Goal: Task Accomplishment & Management: Manage account settings

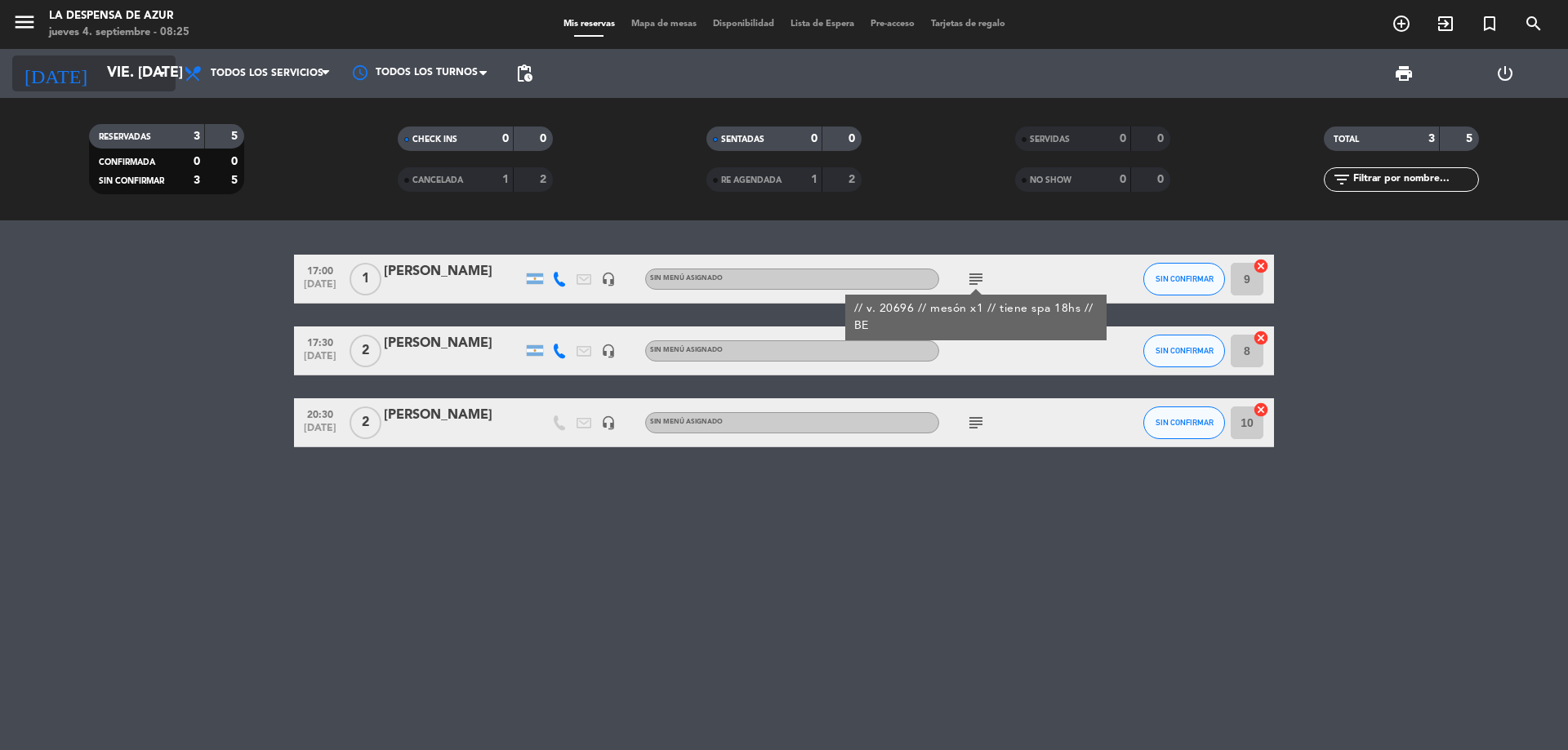
click at [128, 66] on input "vie. [DATE]" at bounding box center [193, 73] width 190 height 33
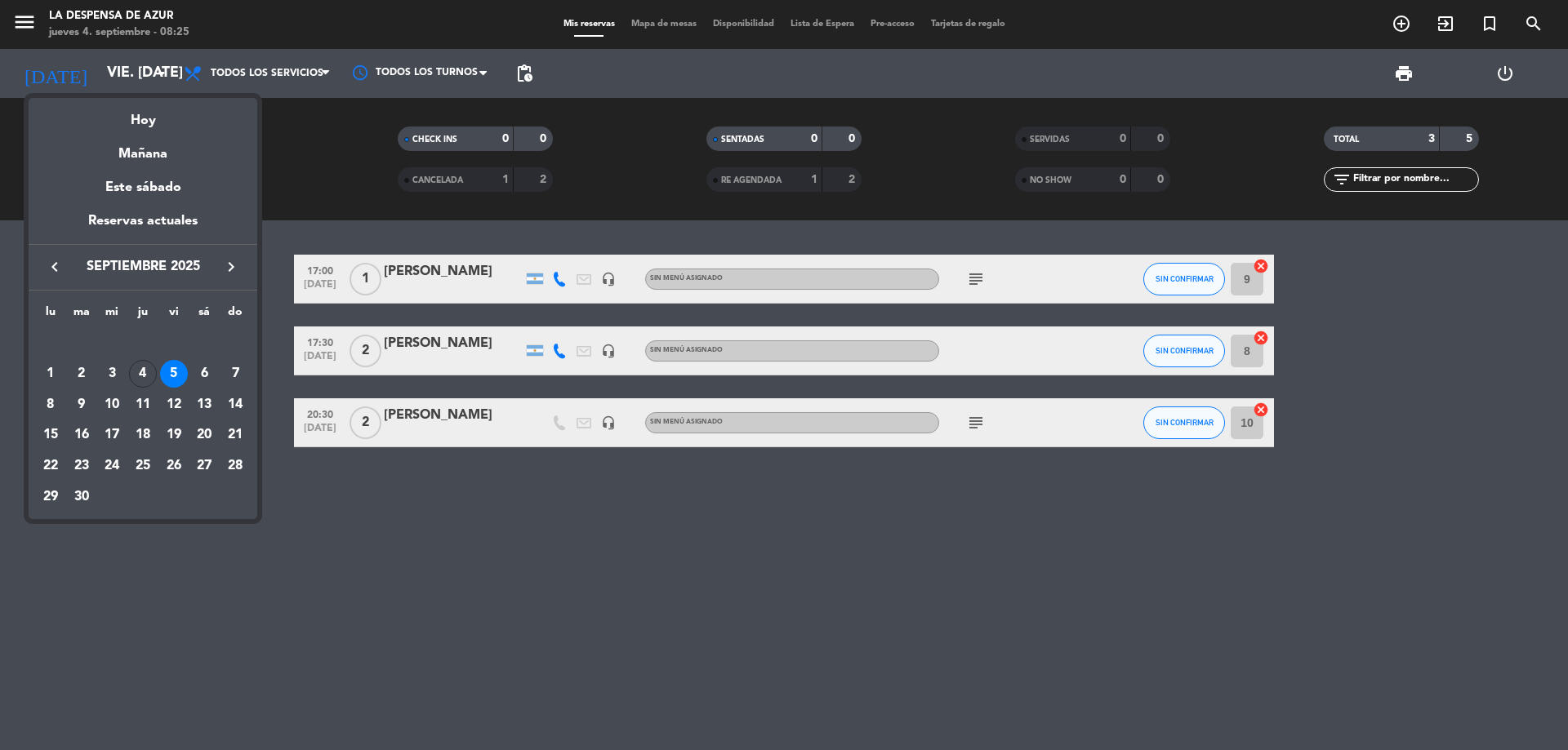
click at [144, 372] on div "4" at bounding box center [142, 374] width 28 height 28
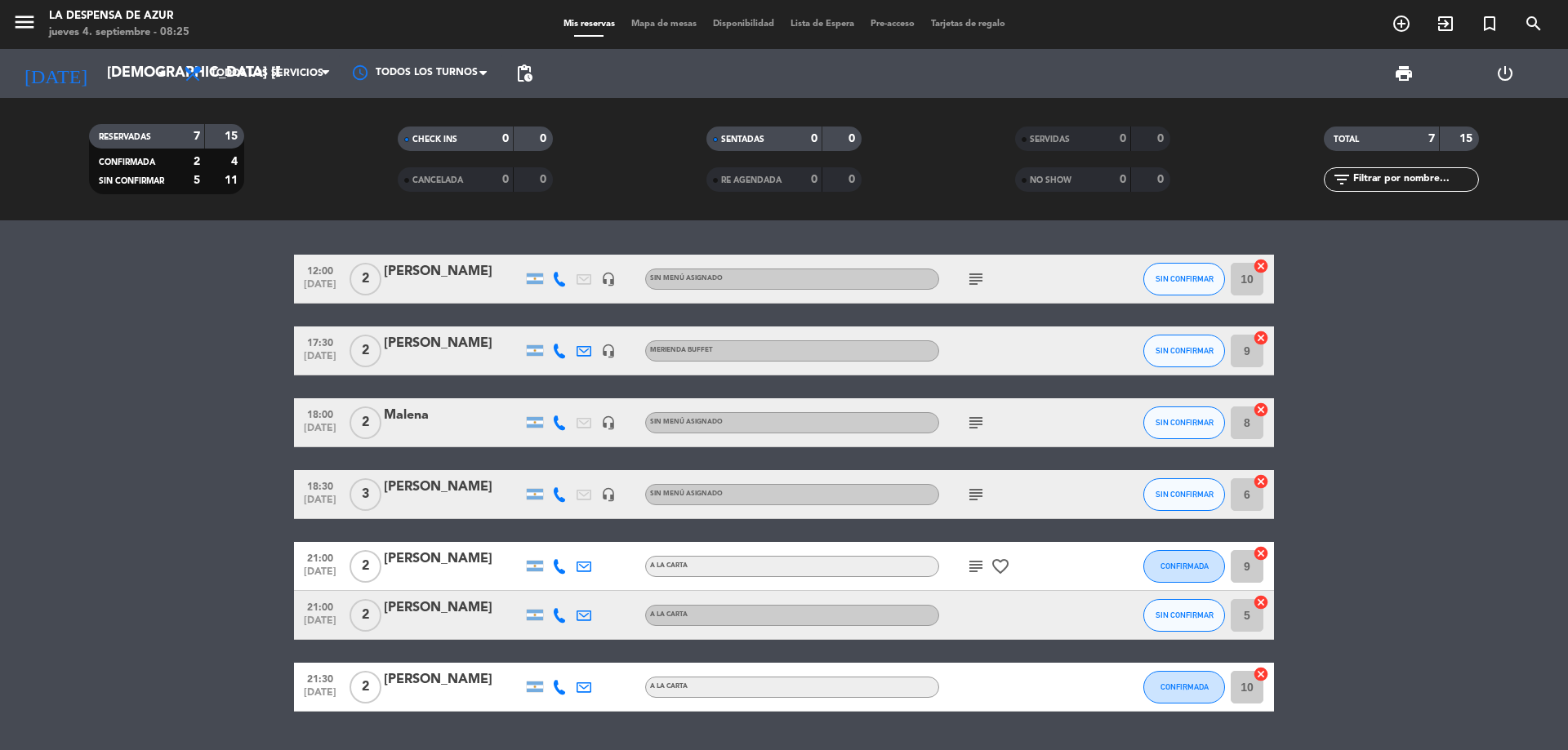
click at [401, 485] on div "[PERSON_NAME]" at bounding box center [453, 487] width 139 height 21
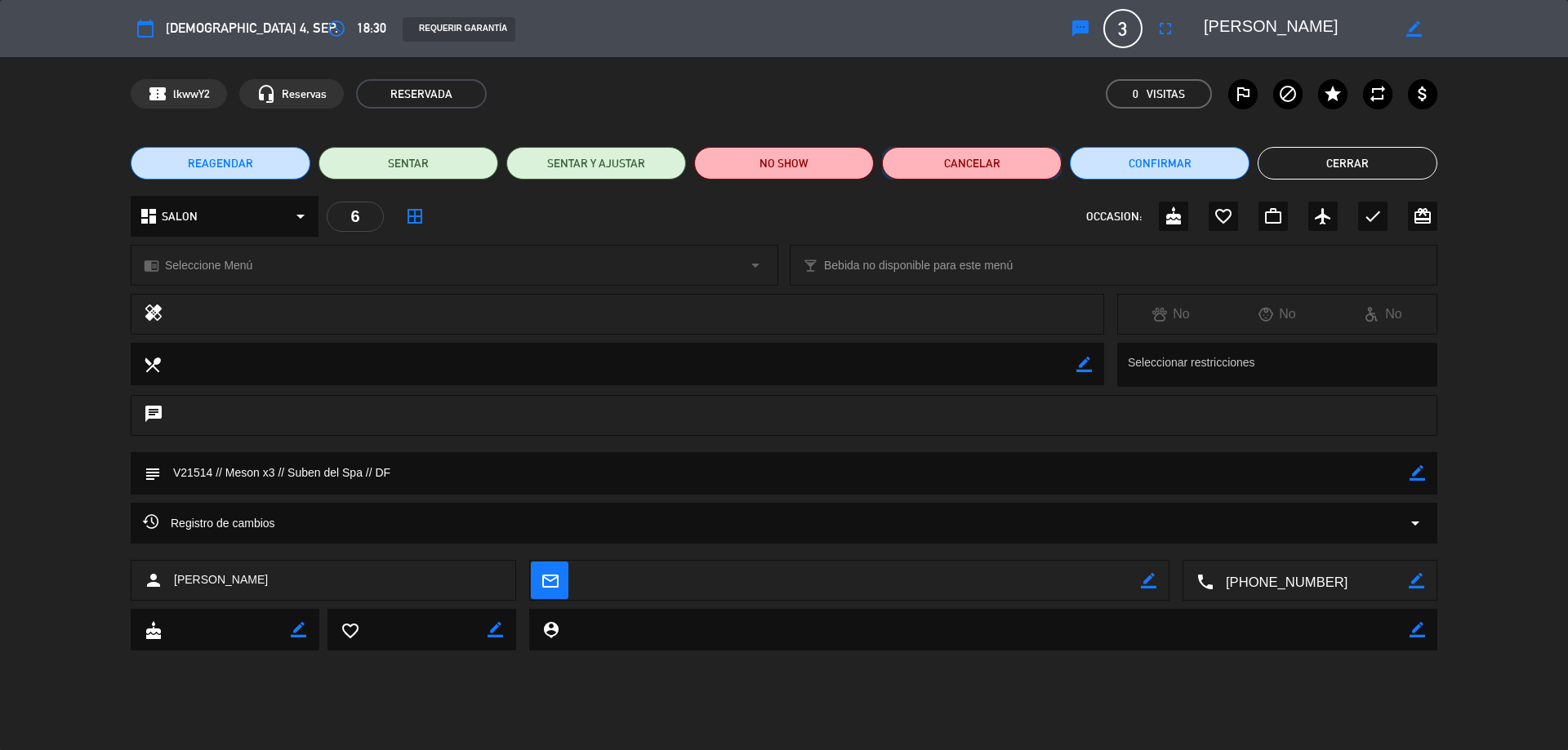
click at [938, 164] on button "Cancelar" at bounding box center [972, 163] width 180 height 33
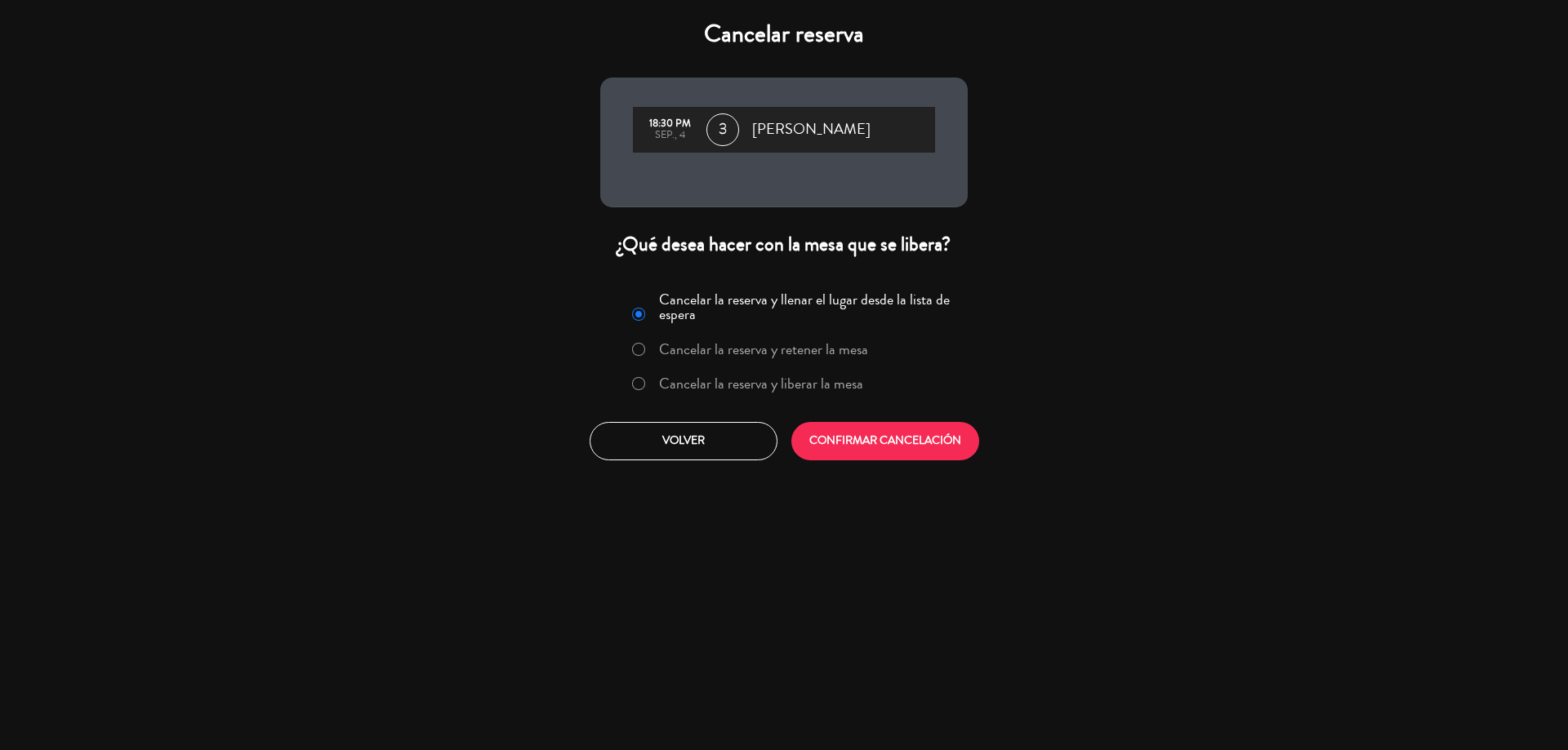
click at [815, 380] on label "Cancelar la reserva y liberar la mesa" at bounding box center [761, 384] width 204 height 15
click at [865, 452] on button "CONFIRMAR CANCELACIÓN" at bounding box center [885, 441] width 188 height 38
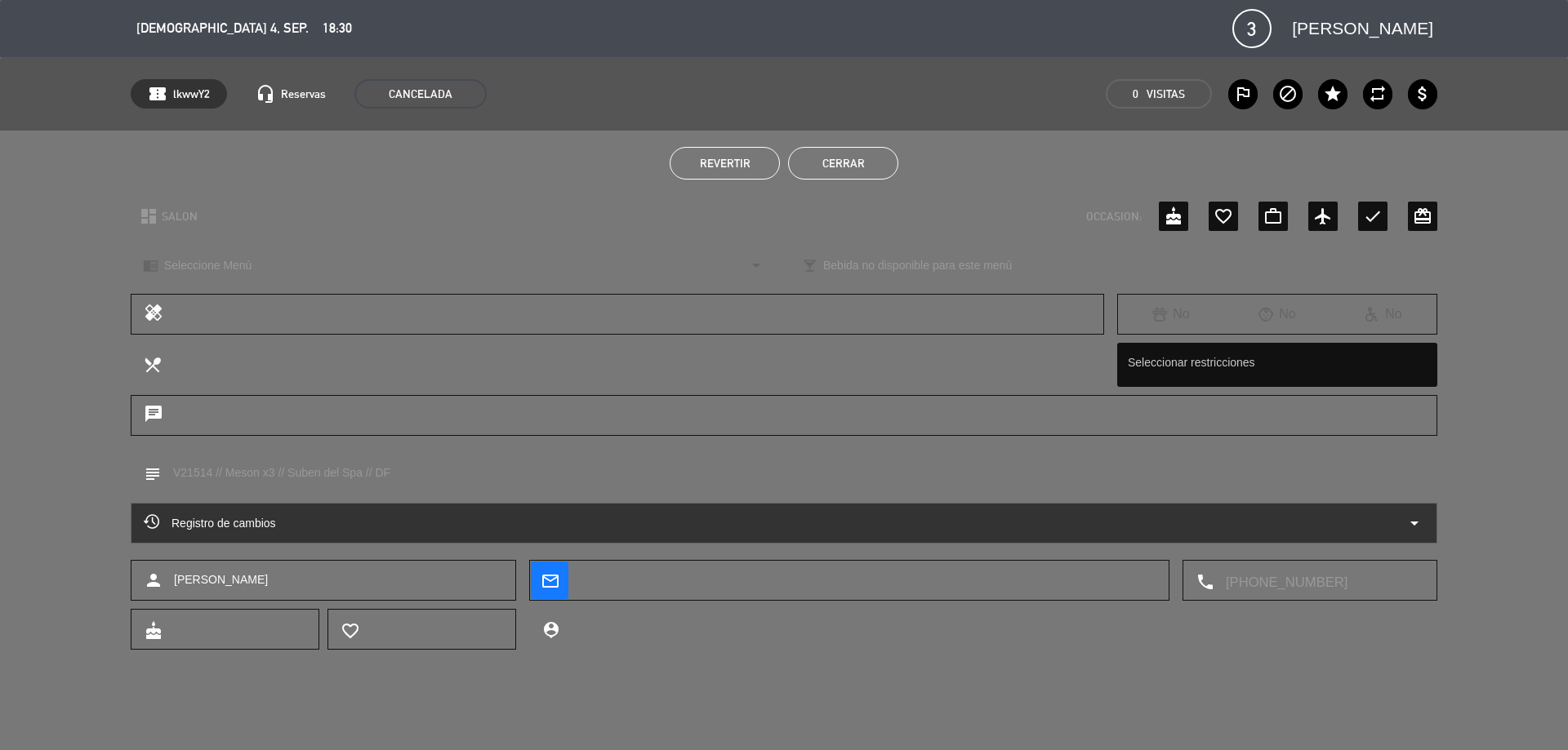
click at [858, 170] on button "Cerrar" at bounding box center [843, 163] width 110 height 33
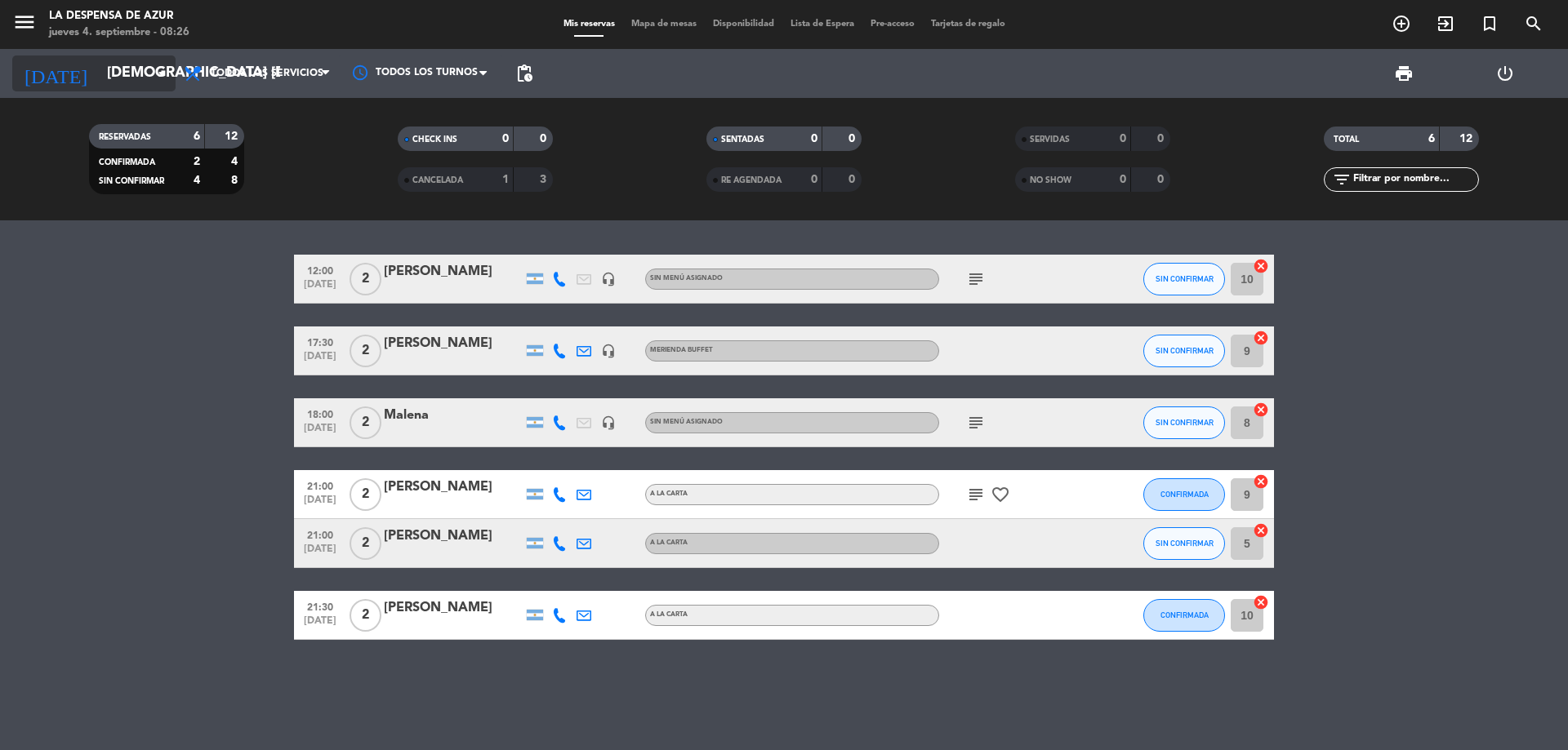
click at [121, 84] on input "[DEMOGRAPHIC_DATA] [DATE]" at bounding box center [193, 73] width 190 height 33
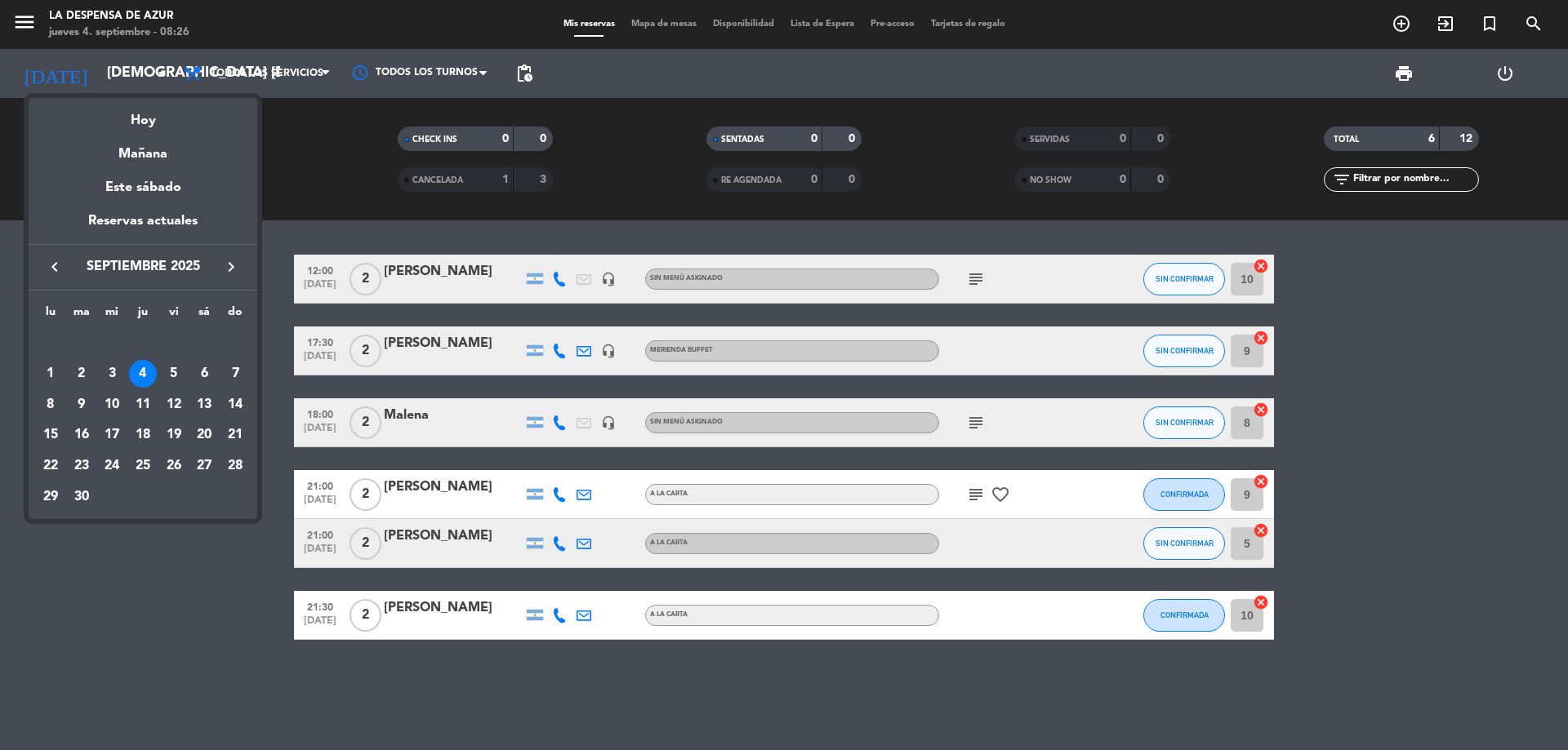
drag, startPoint x: 111, startPoint y: 409, endPoint x: 102, endPoint y: 414, distance: 10.3
click at [110, 410] on div "10" at bounding box center [111, 405] width 28 height 28
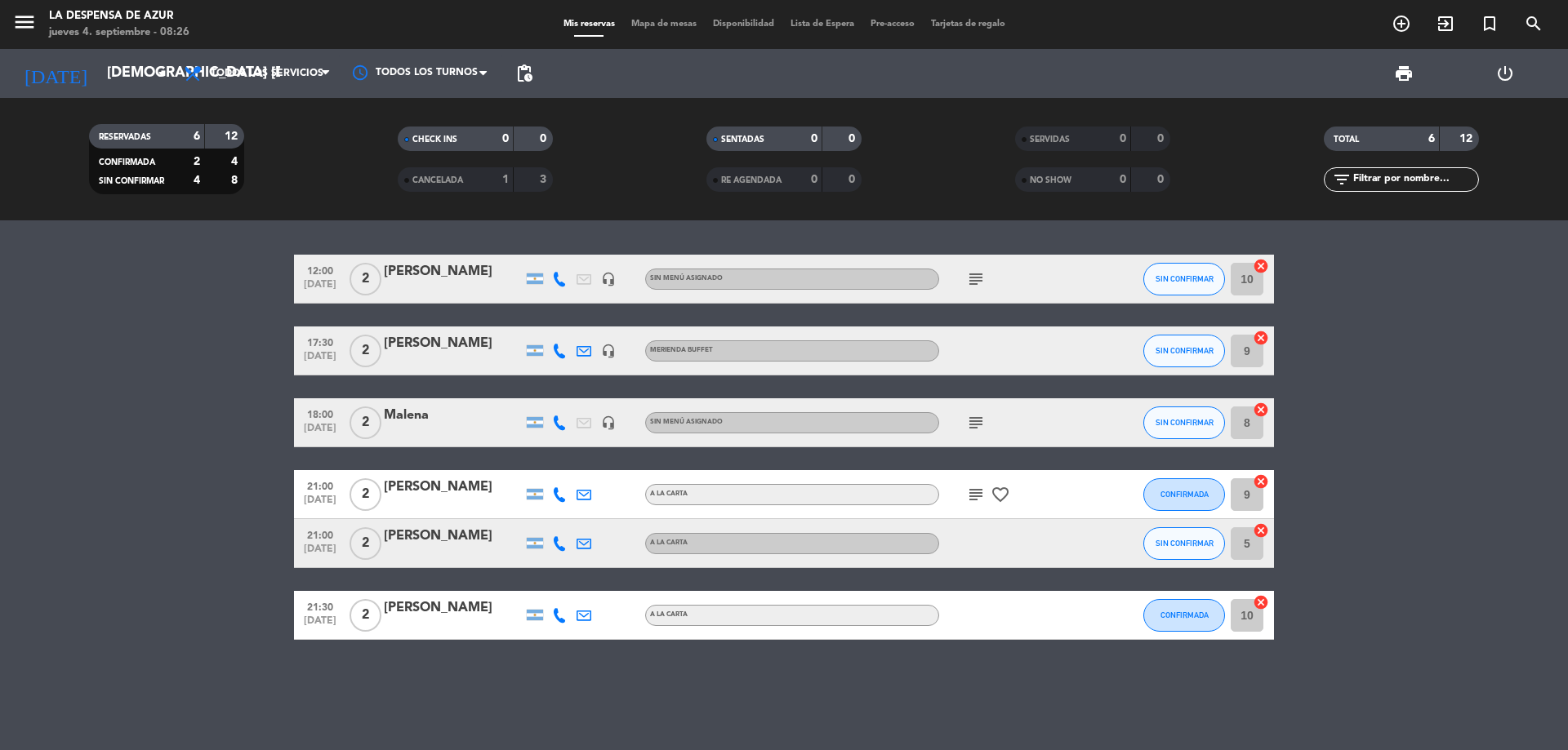
type input "mié. [DATE]"
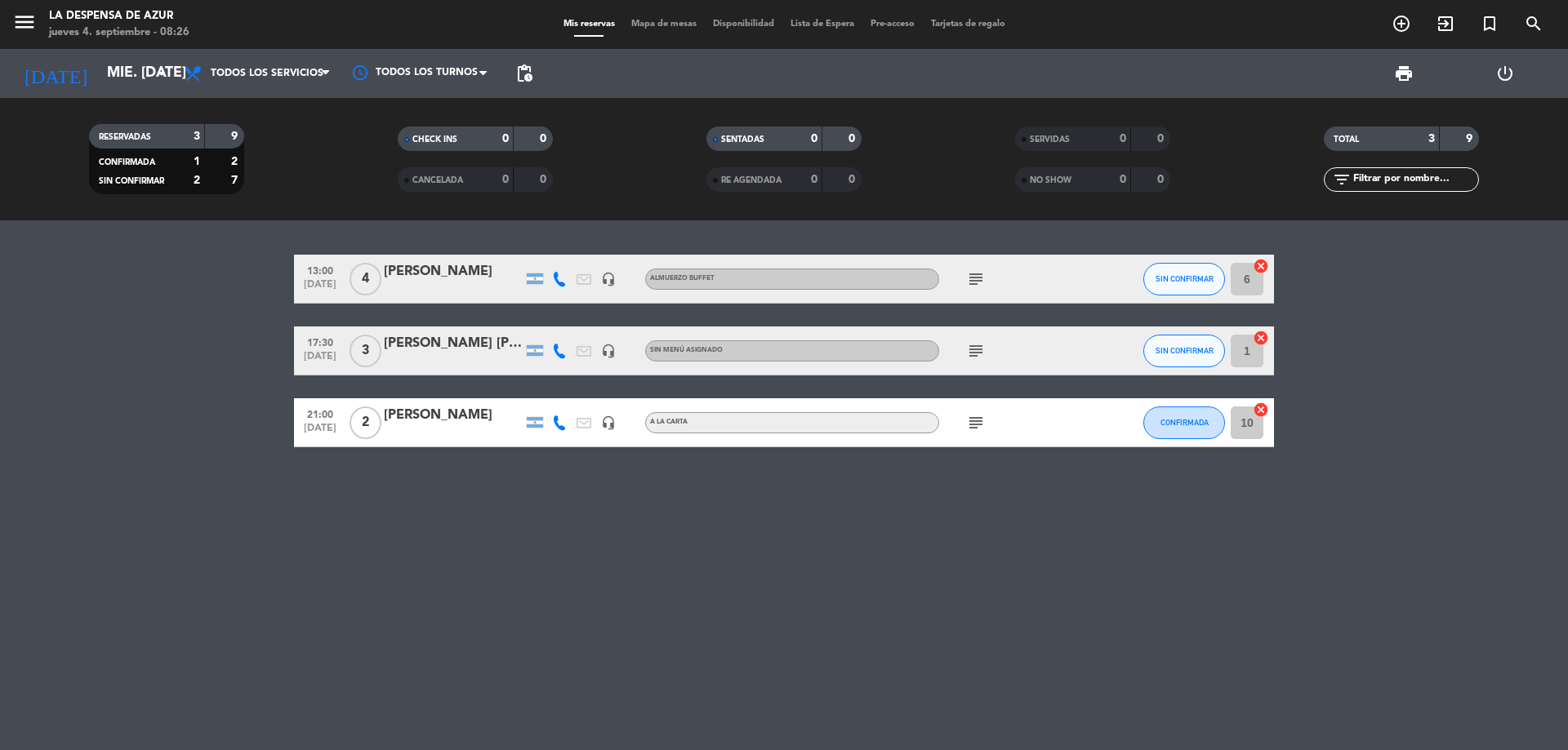
click at [983, 348] on icon "subject" at bounding box center [975, 350] width 19 height 19
click at [462, 340] on div "[PERSON_NAME] [PERSON_NAME]" at bounding box center [453, 343] width 139 height 21
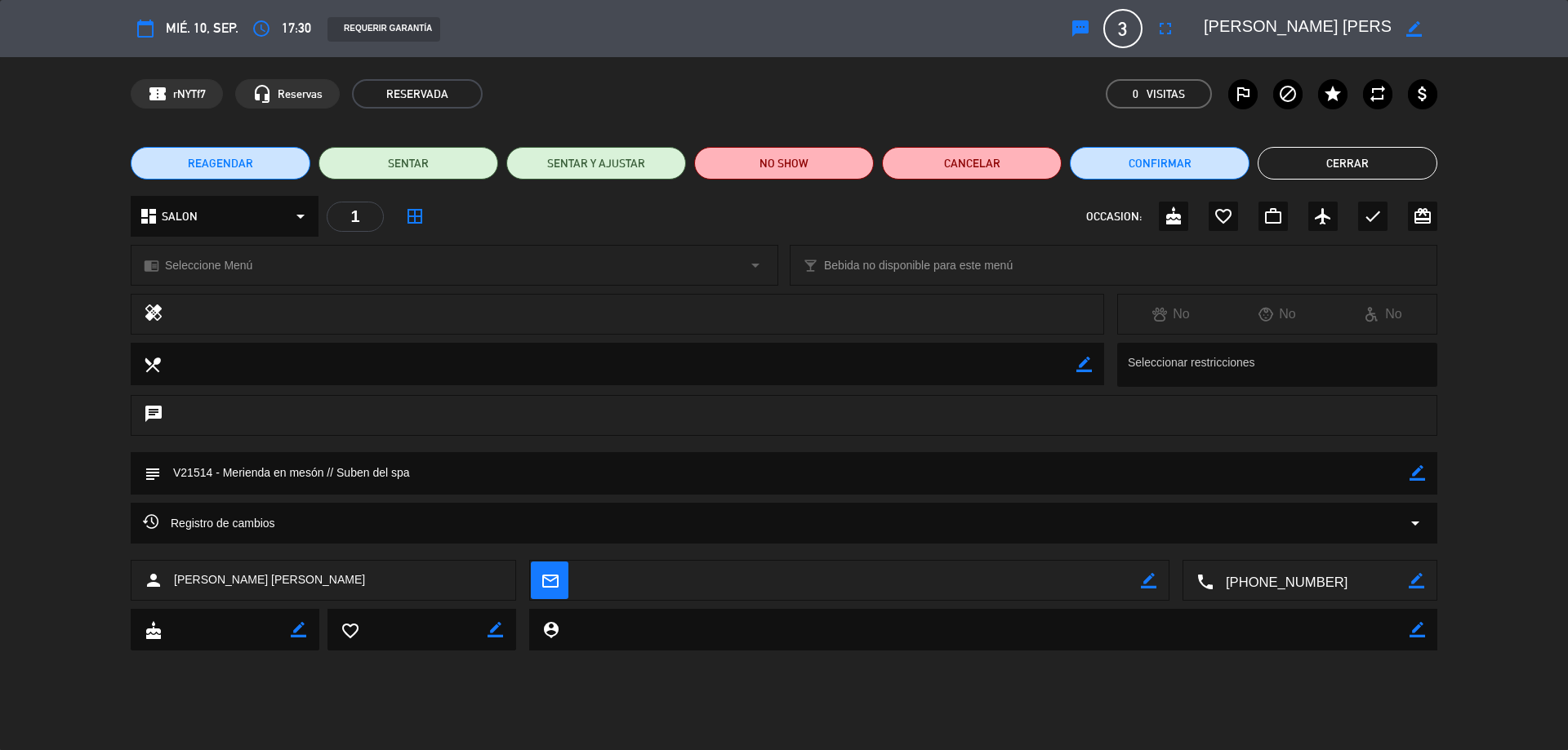
click at [1422, 467] on icon "border_color" at bounding box center [1417, 473] width 16 height 16
click at [326, 473] on textarea at bounding box center [784, 473] width 1249 height 42
type textarea "V21514 - Merienda en mesón x3 // Suben del spa"
click at [1411, 472] on icon at bounding box center [1417, 473] width 16 height 16
click at [1313, 153] on button "Cerrar" at bounding box center [1347, 163] width 180 height 33
